Goal: Find specific page/section: Find specific page/section

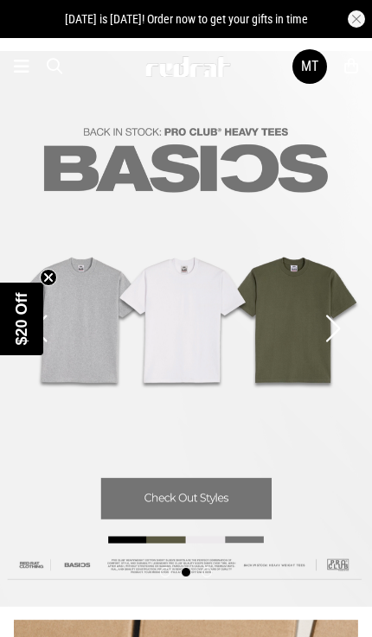
click at [312, 66] on div "MT" at bounding box center [309, 66] width 17 height 16
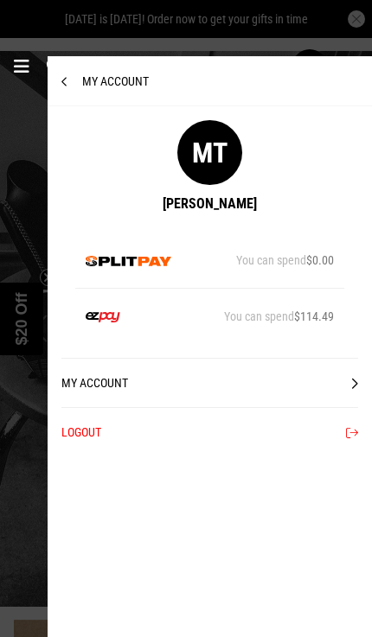
click at [26, 73] on icon at bounding box center [22, 66] width 16 height 21
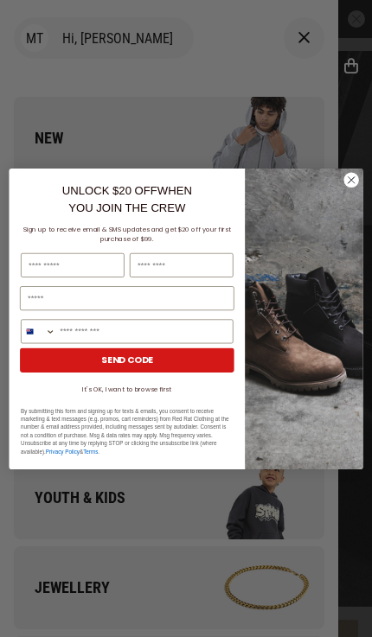
click at [354, 182] on circle "Close dialog" at bounding box center [350, 179] width 15 height 15
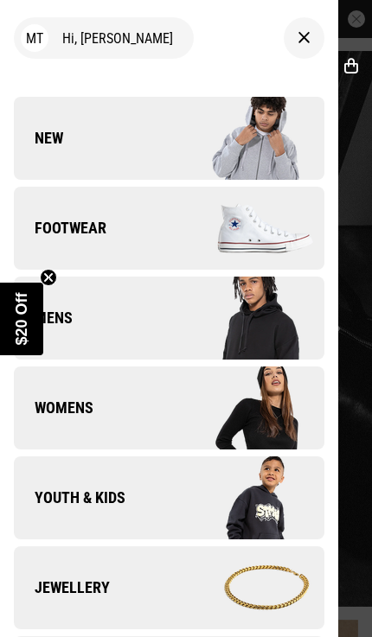
click at [315, 242] on img at bounding box center [246, 228] width 155 height 86
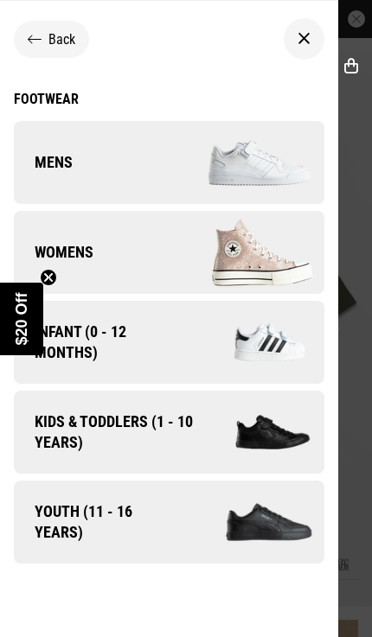
click at [297, 272] on img at bounding box center [246, 252] width 155 height 86
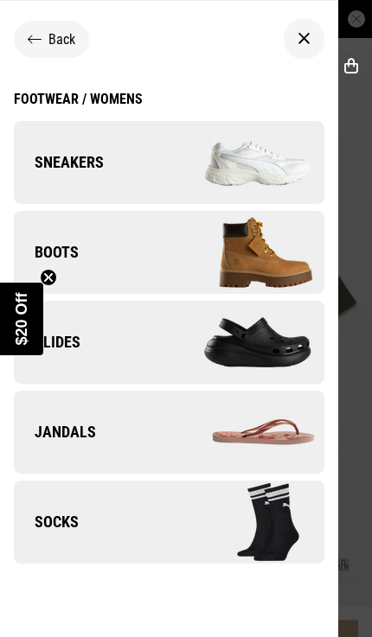
click at [283, 353] on img at bounding box center [246, 342] width 155 height 86
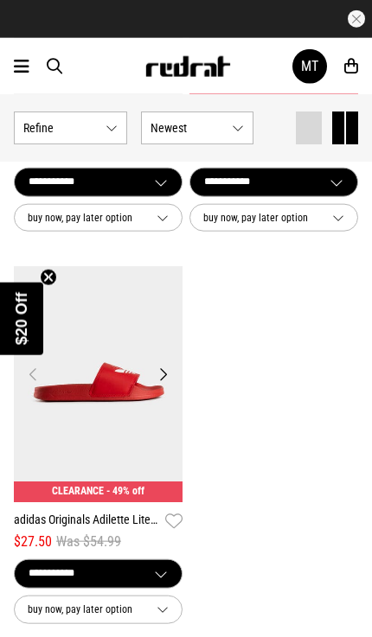
scroll to position [3964, 0]
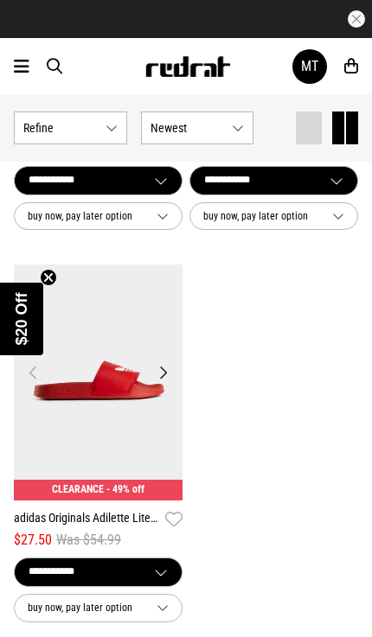
click at [15, 70] on icon at bounding box center [22, 66] width 16 height 21
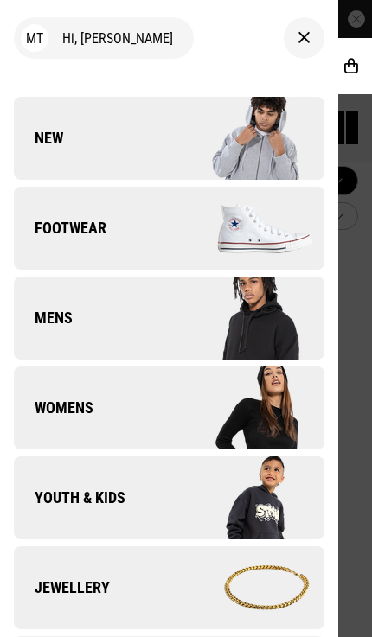
scroll to position [0, 0]
click at [260, 414] on img at bounding box center [246, 408] width 155 height 86
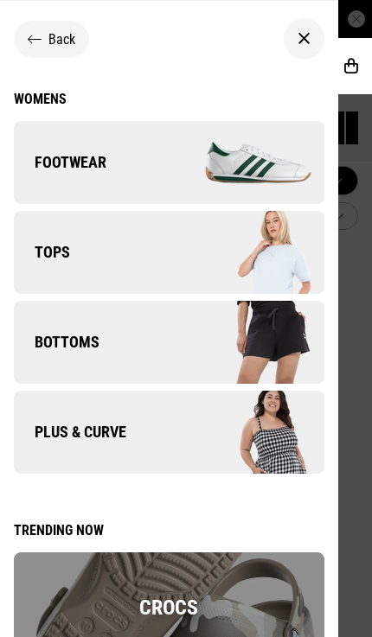
click at [296, 357] on img at bounding box center [246, 342] width 155 height 86
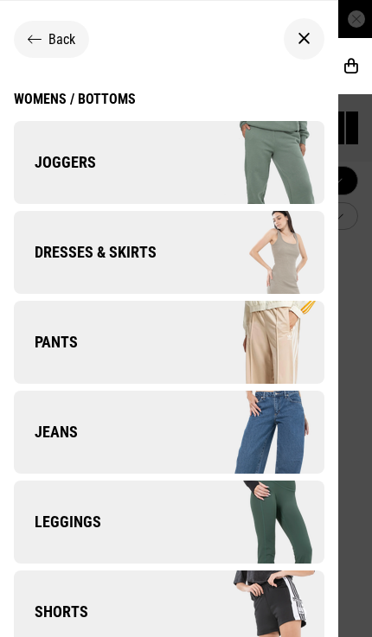
click at [112, 93] on div "Womens / Bottoms" at bounding box center [75, 99] width 122 height 16
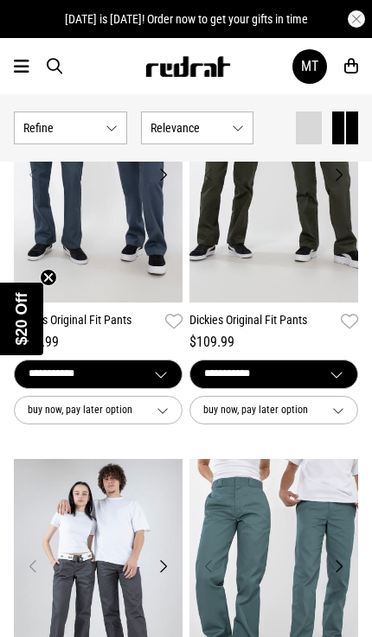
scroll to position [2199, 0]
